Goal: Transaction & Acquisition: Purchase product/service

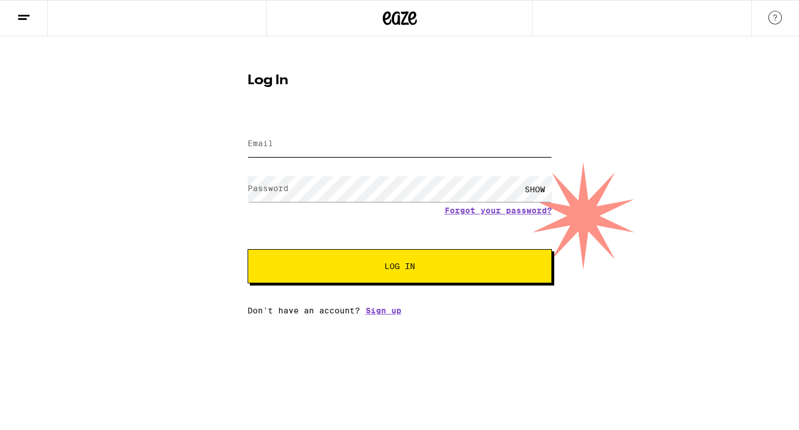
type input "[EMAIL_ADDRESS][DOMAIN_NAME]"
click at [389, 266] on span "Log In" at bounding box center [400, 266] width 31 height 8
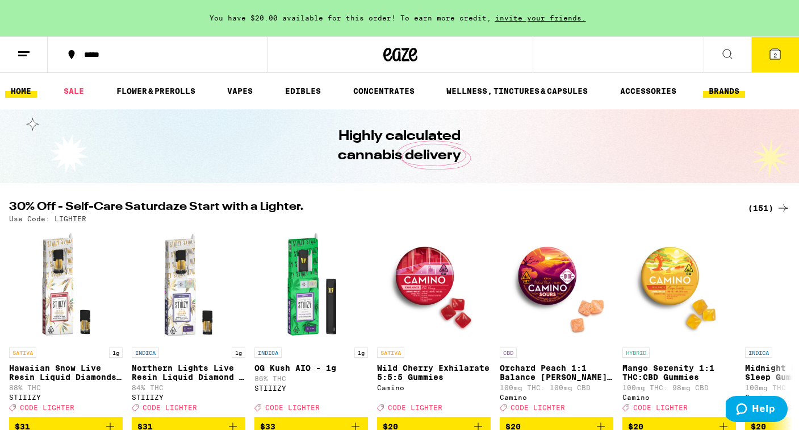
click at [727, 93] on button "BRANDS" at bounding box center [724, 91] width 42 height 14
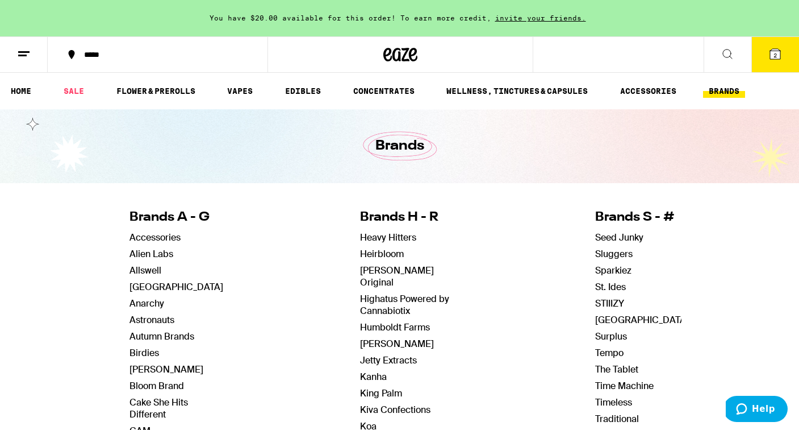
click at [296, 91] on link "EDIBLES" at bounding box center [303, 91] width 47 height 14
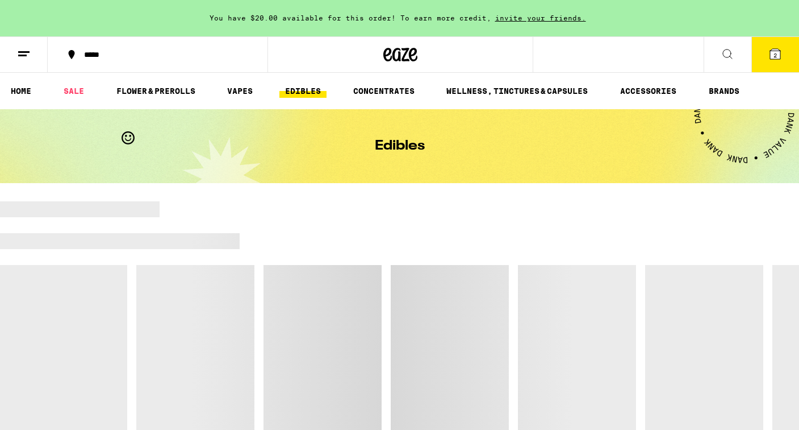
click at [296, 91] on link "EDIBLES" at bounding box center [303, 91] width 47 height 14
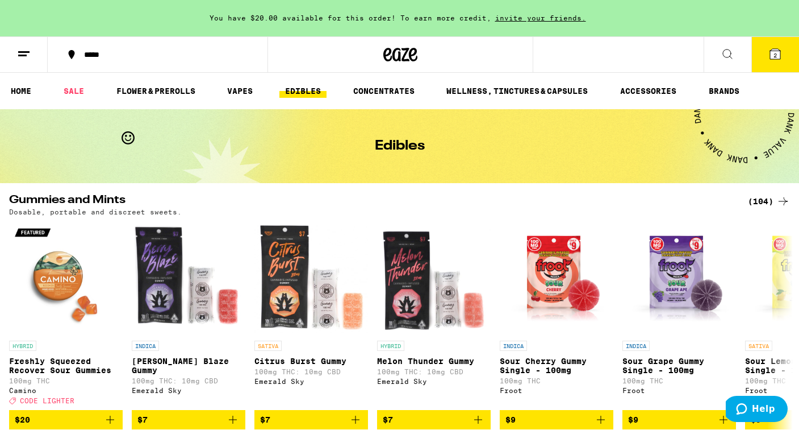
click at [762, 198] on div "(104)" at bounding box center [769, 201] width 42 height 14
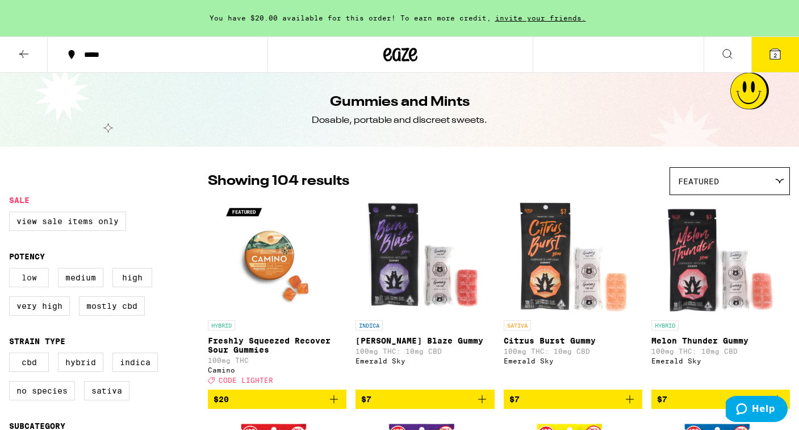
click at [36, 285] on label "Low" at bounding box center [29, 277] width 40 height 19
click at [12, 270] on input "Low" at bounding box center [11, 269] width 1 height 1
checkbox input "true"
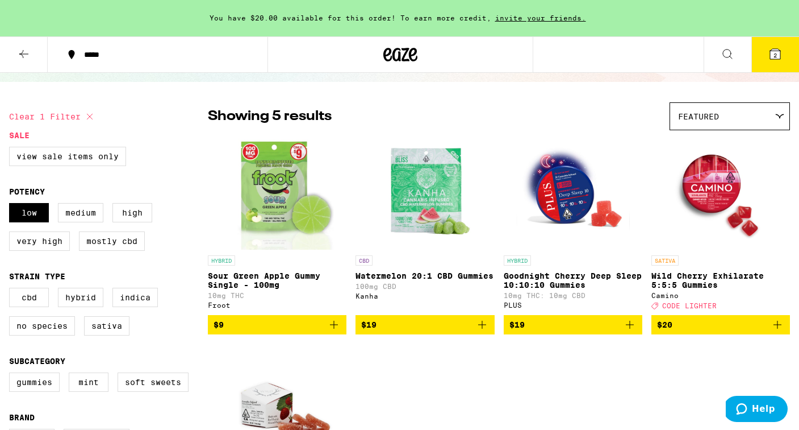
scroll to position [64, 0]
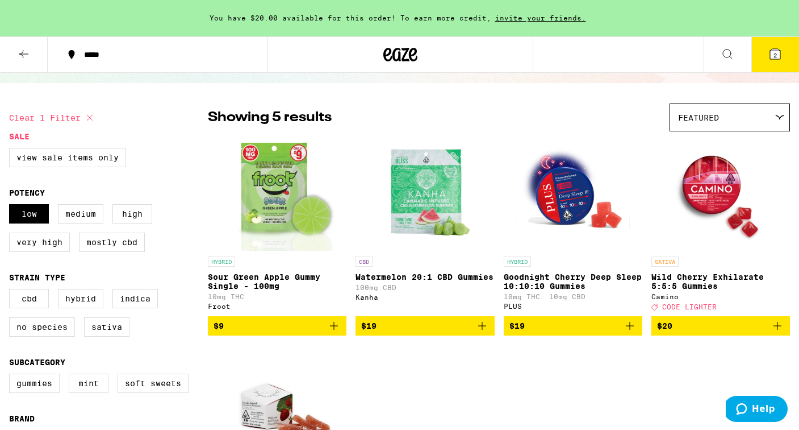
click at [414, 197] on img "Open page for Watermelon 20:1 CBD Gummies from Kanha" at bounding box center [425, 194] width 114 height 114
click at [25, 50] on icon at bounding box center [24, 54] width 14 height 14
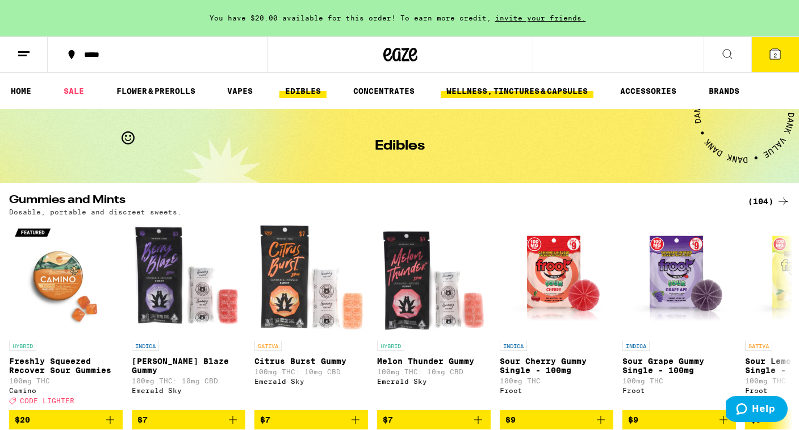
click at [497, 92] on link "WELLNESS, TINCTURES & CAPSULES" at bounding box center [517, 91] width 153 height 14
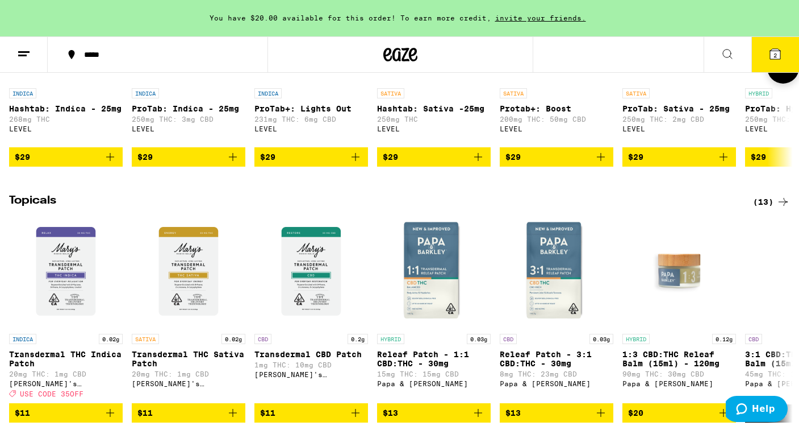
scroll to position [767, 0]
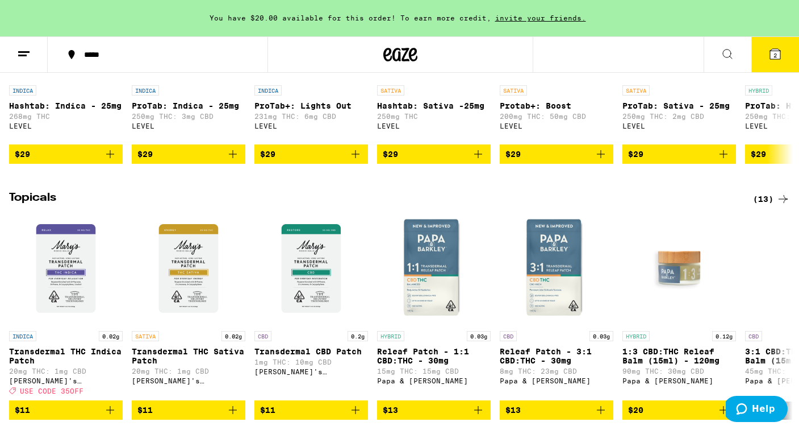
click at [780, 206] on icon at bounding box center [784, 199] width 14 height 14
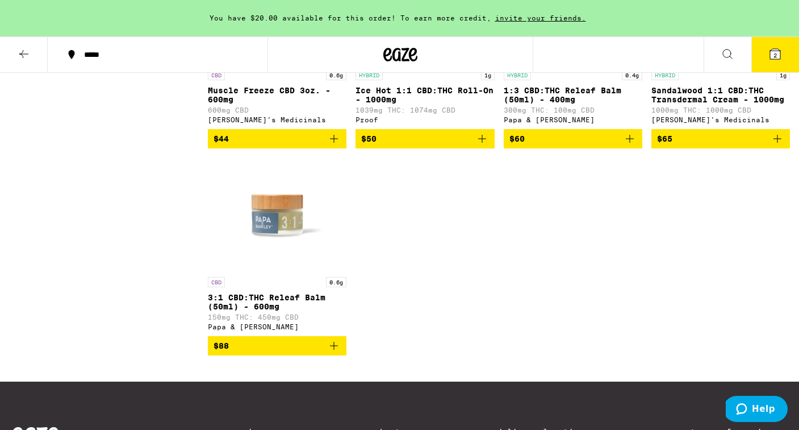
scroll to position [681, 0]
